Goal: Information Seeking & Learning: Find specific fact

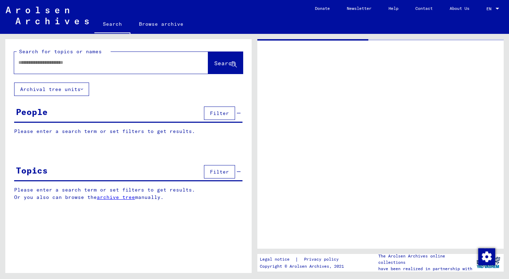
type input "********"
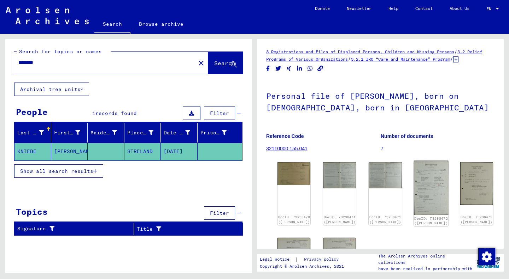
click at [413, 188] on img at bounding box center [430, 188] width 35 height 55
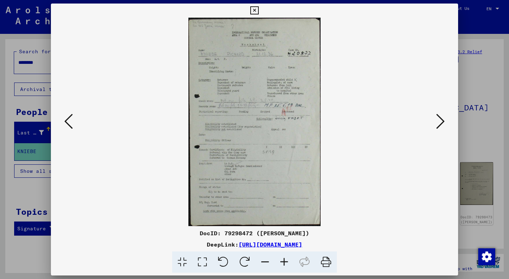
drag, startPoint x: 238, startPoint y: 76, endPoint x: 187, endPoint y: 69, distance: 51.6
click at [187, 69] on img at bounding box center [254, 122] width 359 height 209
click at [258, 89] on img at bounding box center [254, 122] width 359 height 209
click at [253, 8] on icon at bounding box center [254, 10] width 8 height 8
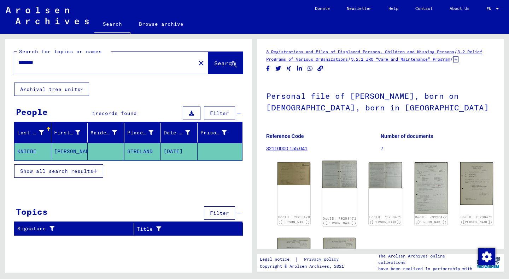
click at [324, 177] on img at bounding box center [339, 175] width 35 height 28
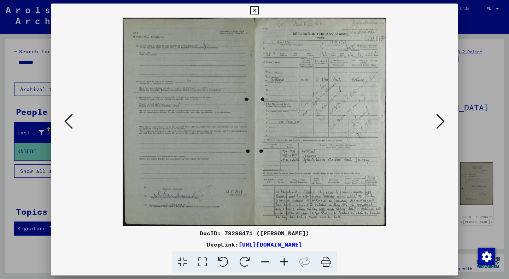
click at [282, 266] on icon at bounding box center [283, 263] width 19 height 22
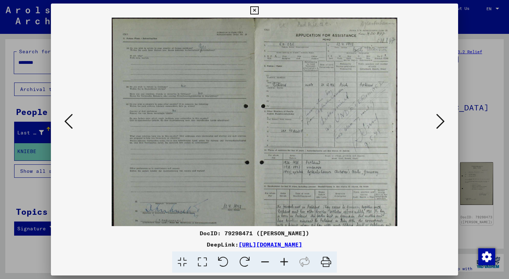
click at [282, 266] on icon at bounding box center [283, 263] width 19 height 22
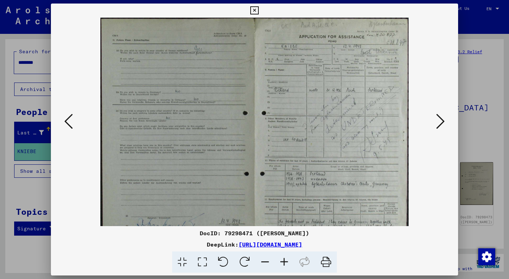
click at [282, 266] on icon at bounding box center [283, 263] width 19 height 22
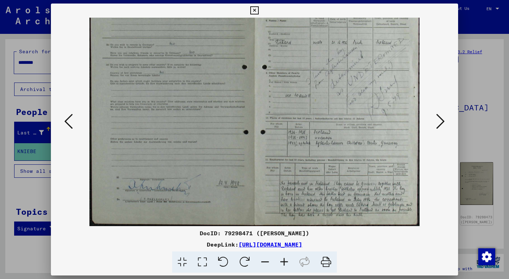
drag, startPoint x: 362, startPoint y: 170, endPoint x: 336, endPoint y: 29, distance: 143.7
click at [338, 17] on div "DocID: 79298471 ([PERSON_NAME]) DeepLink: [URL][DOMAIN_NAME]" at bounding box center [254, 139] width 407 height 270
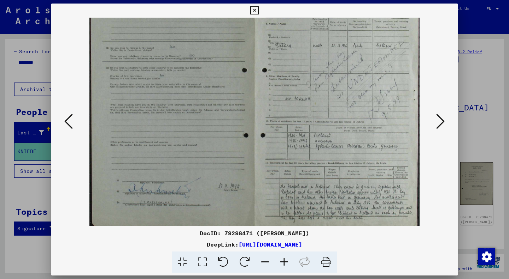
click at [278, 262] on icon at bounding box center [283, 263] width 19 height 22
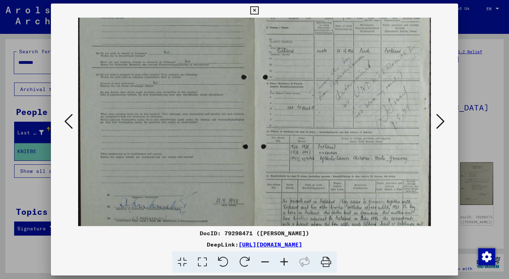
click at [278, 262] on icon at bounding box center [283, 263] width 19 height 22
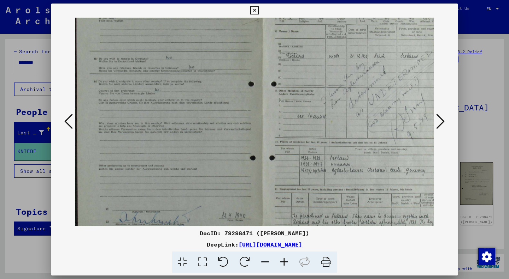
click at [278, 262] on icon at bounding box center [283, 263] width 19 height 22
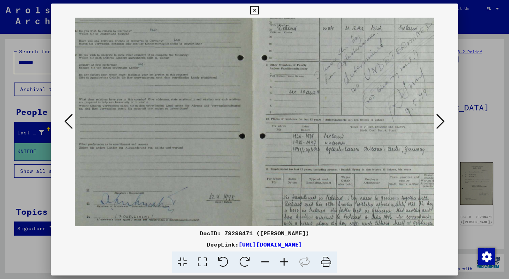
scroll to position [106, 38]
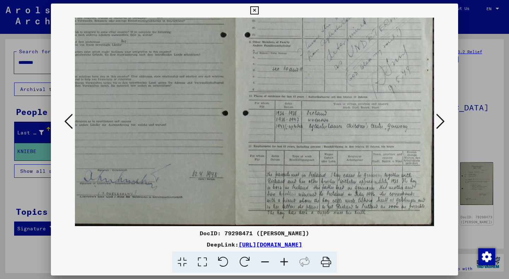
drag, startPoint x: 291, startPoint y: 172, endPoint x: 178, endPoint y: 32, distance: 179.4
click at [178, 32] on img at bounding box center [235, 69] width 397 height 315
click at [282, 262] on icon at bounding box center [283, 263] width 19 height 22
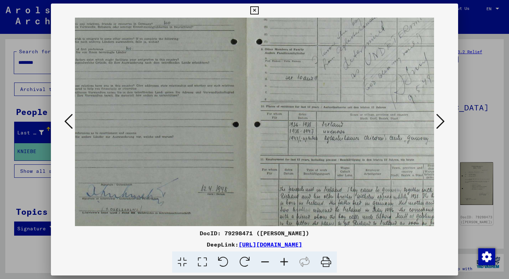
click at [282, 262] on icon at bounding box center [283, 263] width 19 height 22
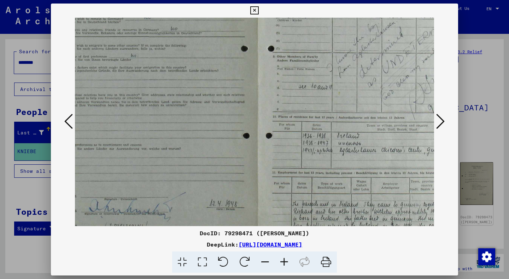
click at [282, 262] on icon at bounding box center [283, 263] width 19 height 22
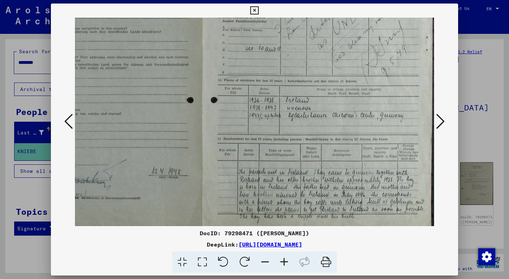
scroll to position [159, 103]
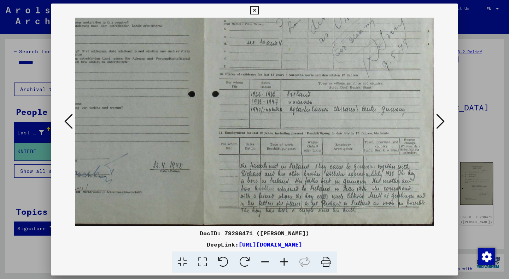
drag, startPoint x: 302, startPoint y: 195, endPoint x: 192, endPoint y: 96, distance: 147.8
click at [192, 96] on img at bounding box center [203, 43] width 464 height 368
click at [253, 10] on icon at bounding box center [254, 10] width 8 height 8
